Goal: Transaction & Acquisition: Purchase product/service

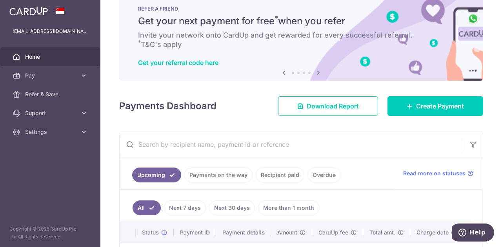
scroll to position [19, 0]
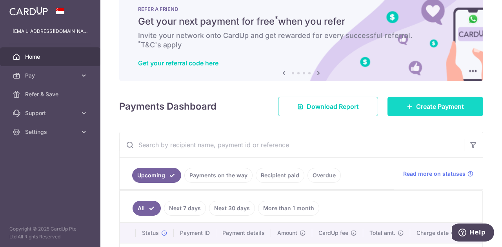
click at [423, 105] on span "Create Payment" at bounding box center [440, 106] width 48 height 9
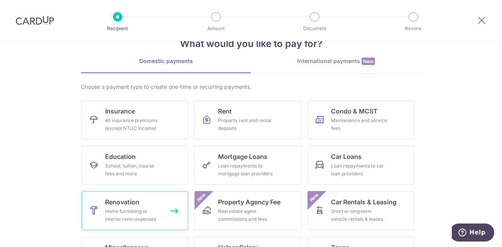
scroll to position [39, 0]
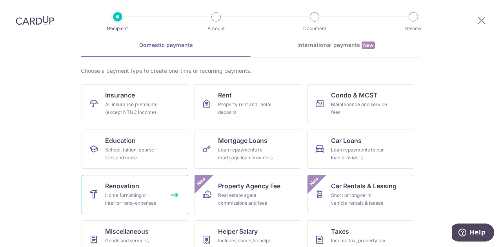
click at [159, 200] on div "Home furnishing or interior reno-expenses" at bounding box center [133, 200] width 56 height 16
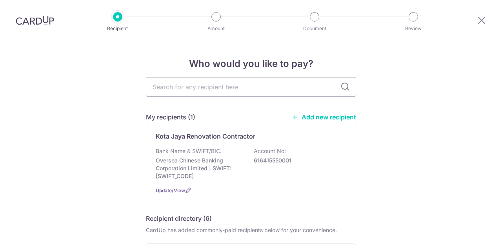
click at [211, 147] on p "Bank Name & SWIFT/BIC:" at bounding box center [189, 151] width 66 height 8
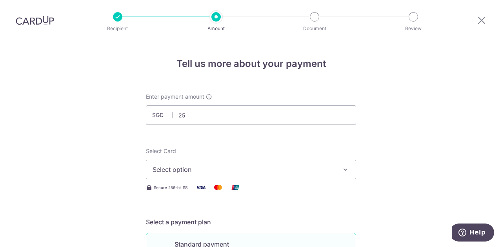
drag, startPoint x: 201, startPoint y: 118, endPoint x: 151, endPoint y: 114, distance: 51.1
click at [151, 114] on div "SGD 25" at bounding box center [251, 115] width 210 height 20
type input "8,340.00"
click at [212, 163] on button "Select option" at bounding box center [251, 170] width 210 height 20
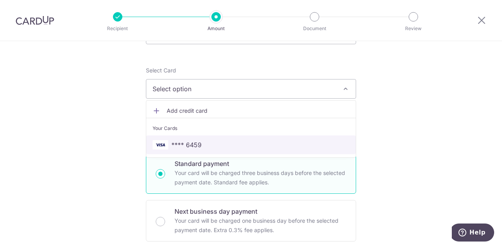
scroll to position [118, 0]
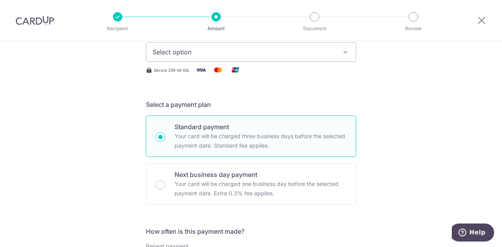
click at [184, 56] on span "Select option" at bounding box center [243, 51] width 183 height 9
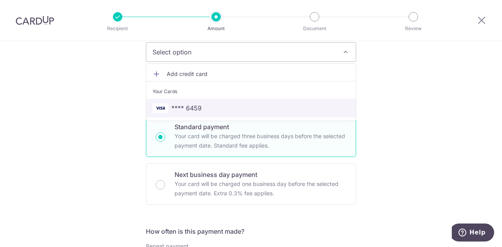
click at [176, 103] on span "**** 6459" at bounding box center [186, 107] width 30 height 9
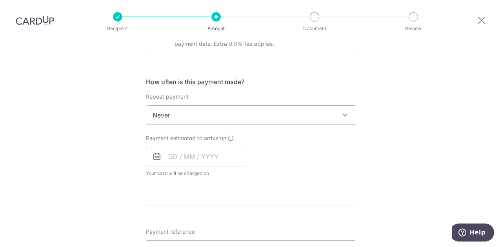
scroll to position [274, 0]
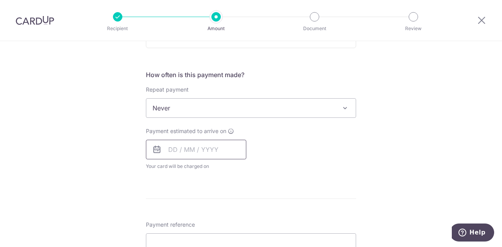
click at [200, 156] on input "text" at bounding box center [196, 150] width 100 height 20
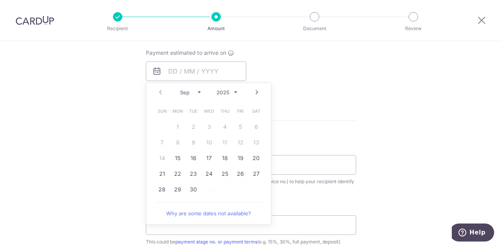
click at [310, 113] on form "Enter payment amount SGD 8,340.00 8340.00 Select Card **** 6459 Add credit card…" at bounding box center [251, 76] width 210 height 673
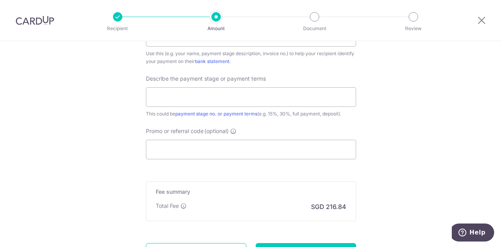
scroll to position [476, 0]
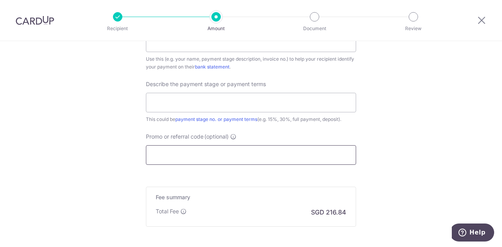
click at [220, 152] on input "Promo or referral code (optional)" at bounding box center [251, 155] width 210 height 20
paste input "RENO25ONE"
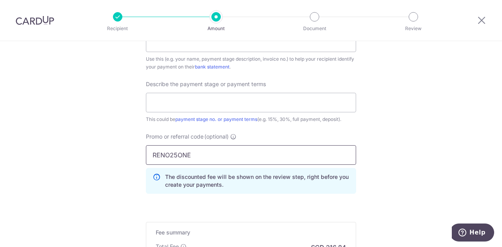
type input "RENO25ONE"
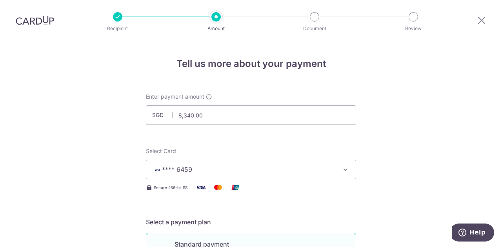
scroll to position [0, 0]
